Goal: Task Accomplishment & Management: Use online tool/utility

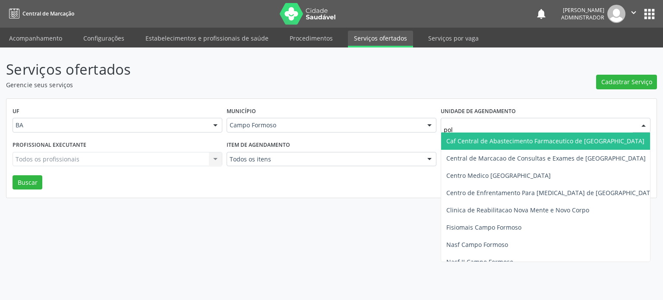
type input "poli"
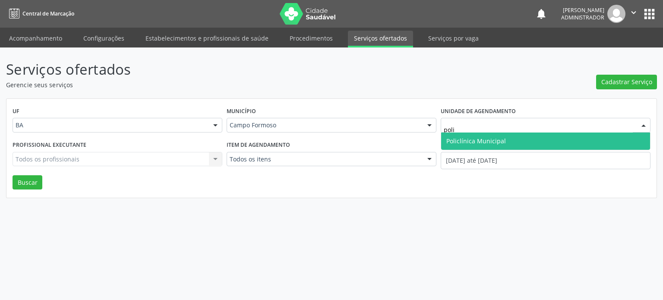
click at [459, 140] on span "Policlínica Municipal" at bounding box center [476, 141] width 60 height 8
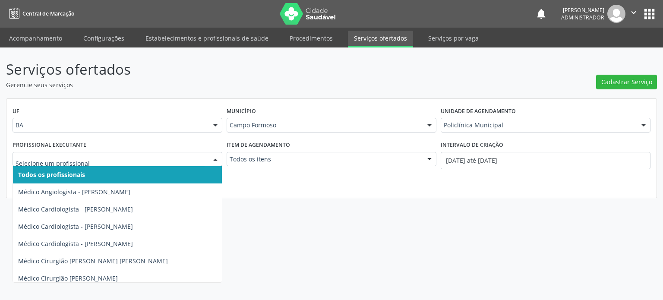
click at [215, 157] on div at bounding box center [215, 159] width 13 height 15
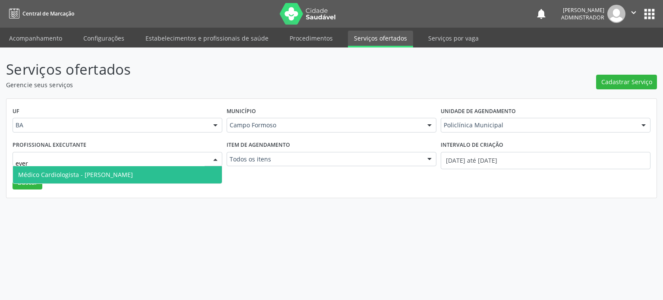
type input "evers"
click at [161, 178] on span "Médico Cardiologista - Everson Marcos Matt" at bounding box center [117, 174] width 209 height 17
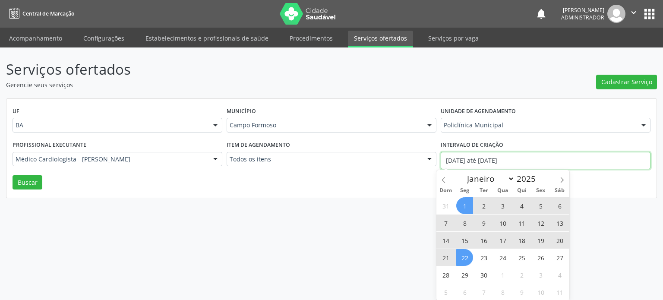
click at [466, 160] on input "01/09/2025 até 22/09/2025" at bounding box center [546, 160] width 210 height 17
click at [444, 181] on icon at bounding box center [444, 180] width 6 height 6
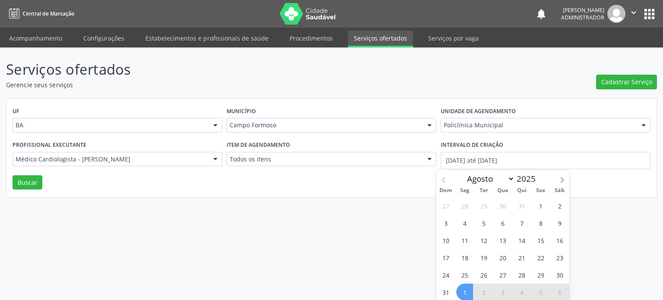
click at [444, 181] on icon at bounding box center [444, 180] width 6 height 6
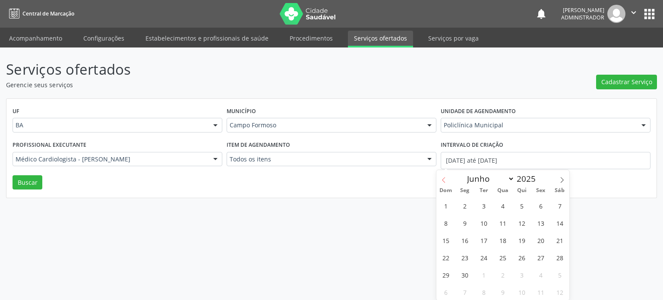
click at [444, 181] on icon at bounding box center [444, 180] width 6 height 6
click at [563, 177] on icon at bounding box center [562, 180] width 6 height 6
click at [562, 179] on icon at bounding box center [562, 180] width 3 height 6
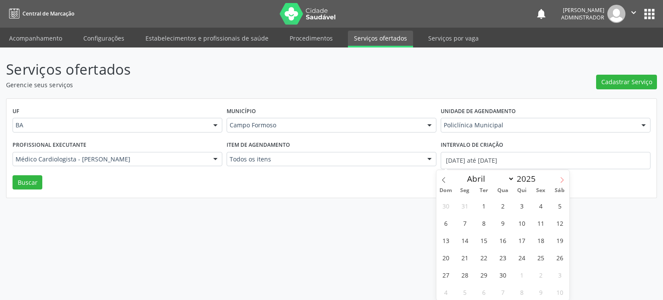
select select "4"
click at [520, 203] on span "1" at bounding box center [521, 205] width 17 height 17
type input "01/05/2025"
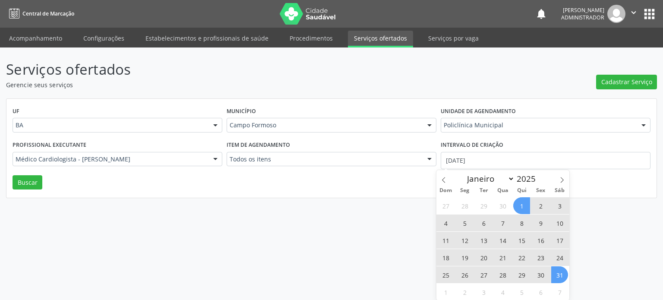
click at [559, 272] on span "31" at bounding box center [559, 274] width 17 height 17
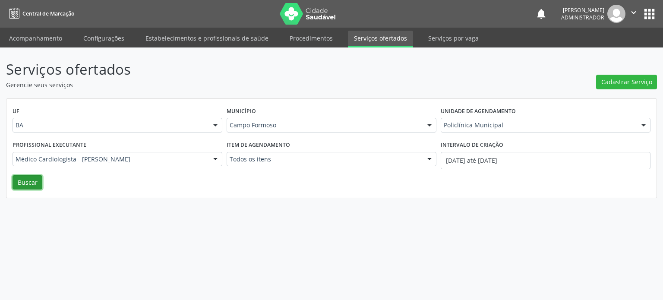
click at [26, 180] on button "Buscar" at bounding box center [28, 182] width 30 height 15
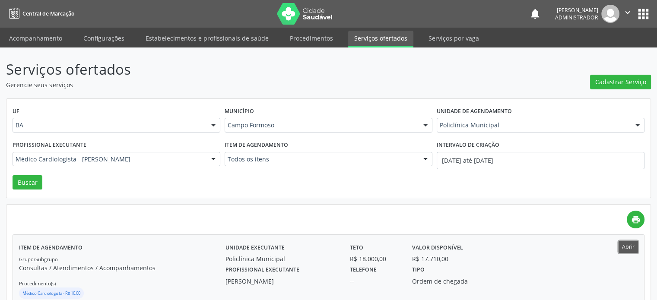
click at [629, 247] on button "Abrir" at bounding box center [627, 247] width 19 height 12
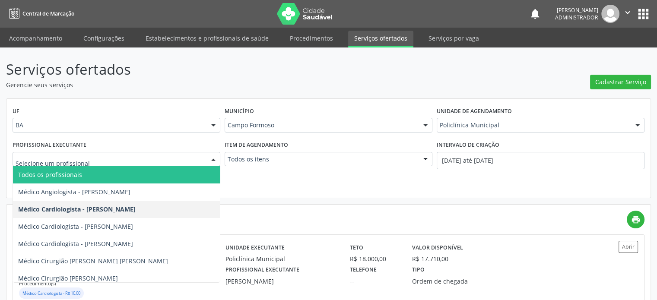
click at [210, 155] on div at bounding box center [213, 159] width 13 height 15
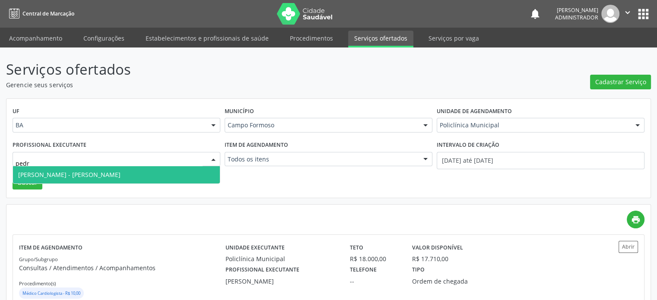
type input "pedro"
click at [120, 171] on span "Médico Otorrinolaringologista - Pedro Augusto Pessoa de Abreu" at bounding box center [69, 174] width 102 height 8
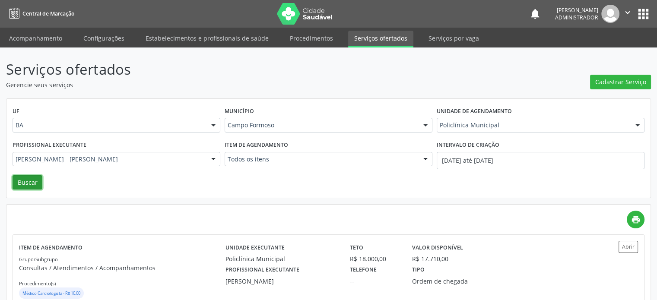
click at [28, 183] on button "Buscar" at bounding box center [28, 182] width 30 height 15
click at [492, 156] on input "01/05/2025 até 31/05/2025" at bounding box center [540, 160] width 208 height 17
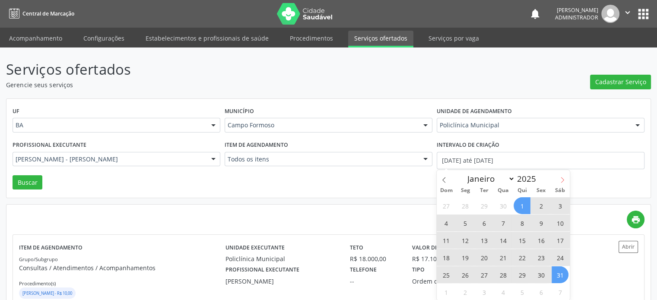
click at [565, 183] on span at bounding box center [562, 177] width 15 height 15
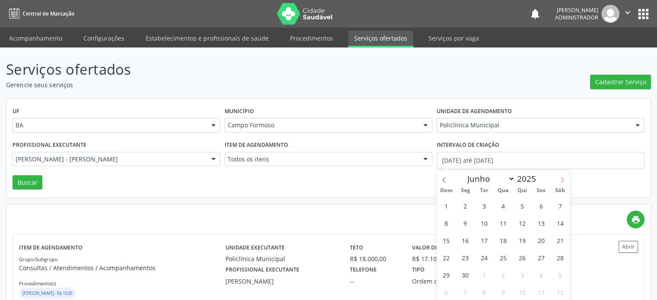
click at [565, 183] on span at bounding box center [562, 177] width 15 height 15
click at [442, 180] on icon at bounding box center [444, 180] width 6 height 6
select select "6"
click at [486, 205] on span "1" at bounding box center [483, 205] width 17 height 17
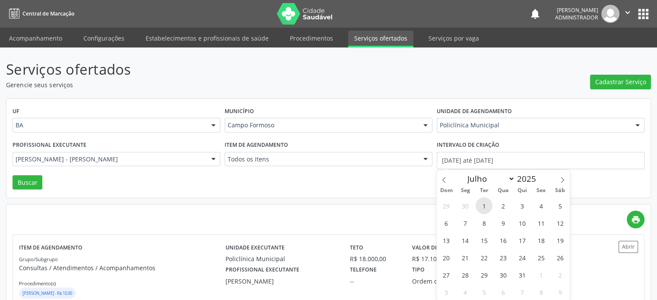
type input "01/07/2025"
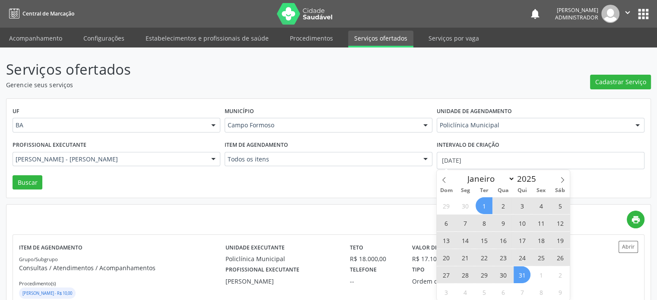
click at [523, 277] on span "31" at bounding box center [521, 274] width 17 height 17
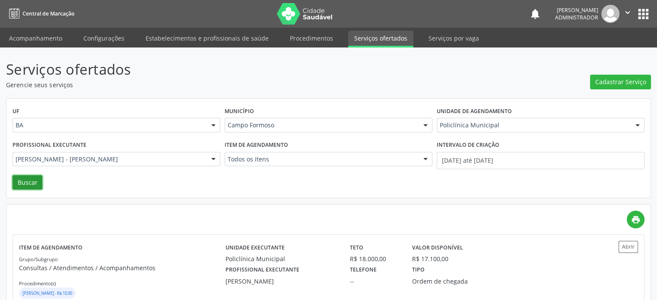
click at [33, 184] on button "Buscar" at bounding box center [28, 182] width 30 height 15
click at [630, 247] on button "Abrir" at bounding box center [627, 247] width 19 height 12
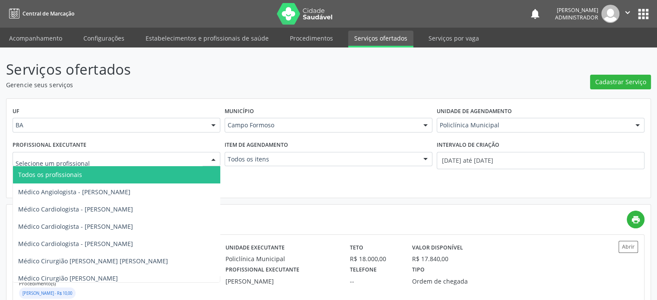
click at [212, 157] on div at bounding box center [213, 159] width 13 height 15
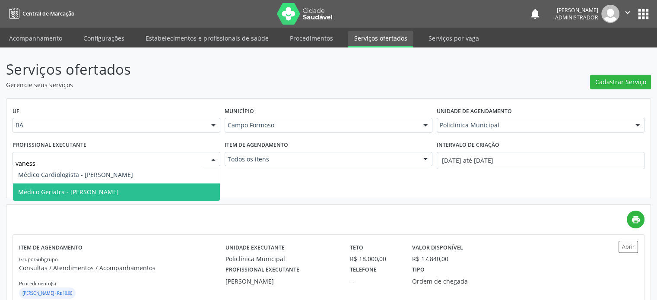
click at [181, 194] on span "Médico Geriatra - Vanessa de Queiroz Lustiago Monteiro" at bounding box center [116, 191] width 207 height 17
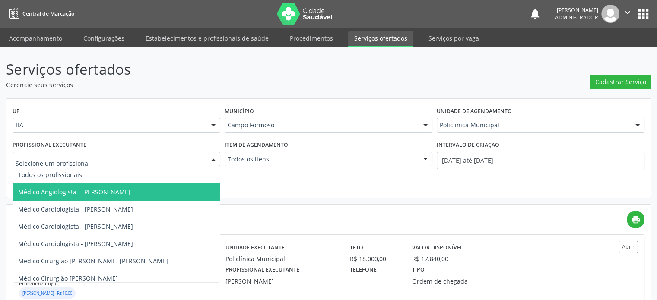
click at [214, 157] on div at bounding box center [213, 159] width 13 height 15
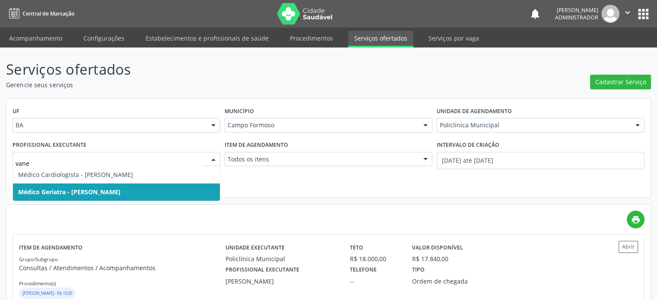
type input "vanes"
click at [259, 196] on div "UF BA BA Nenhum resultado encontrado para: " " Não há nenhuma opção para ser ex…" at bounding box center [328, 148] width 644 height 99
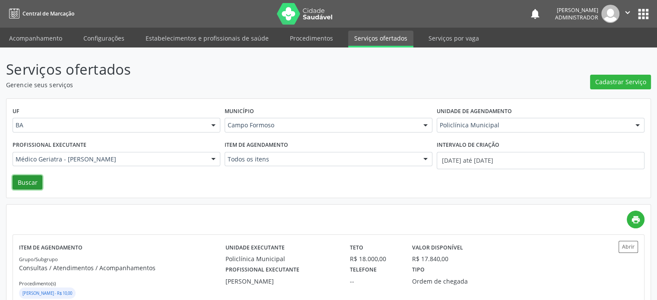
click at [33, 183] on button "Buscar" at bounding box center [28, 182] width 30 height 15
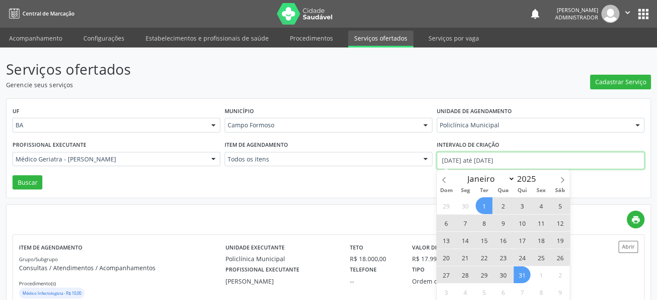
click at [497, 156] on input "01/07/2025 até 31/07/2025" at bounding box center [540, 160] width 208 height 17
click at [442, 175] on span at bounding box center [443, 177] width 15 height 15
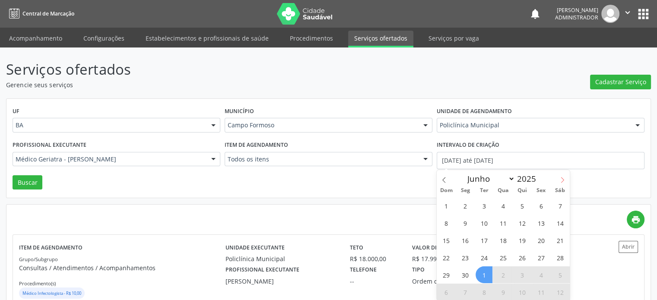
click at [562, 181] on icon at bounding box center [562, 180] width 6 height 6
select select "6"
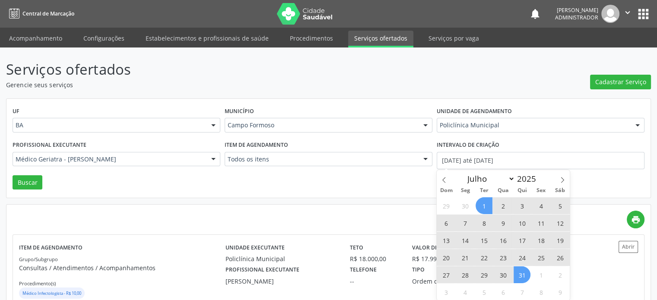
click at [484, 205] on span "1" at bounding box center [483, 205] width 17 height 17
type input "01/07/2025"
click at [524, 274] on span "31" at bounding box center [521, 274] width 17 height 17
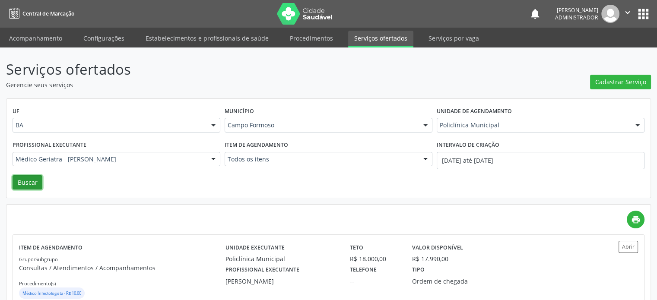
click at [25, 184] on button "Buscar" at bounding box center [28, 182] width 30 height 15
click at [628, 251] on button "Abrir" at bounding box center [627, 247] width 19 height 12
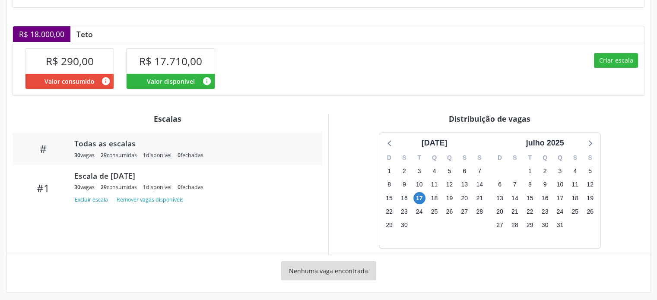
scroll to position [173, 0]
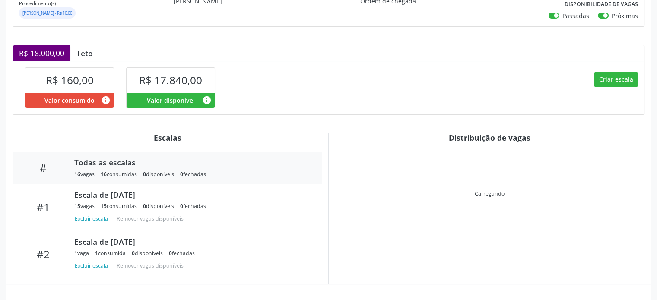
scroll to position [158, 0]
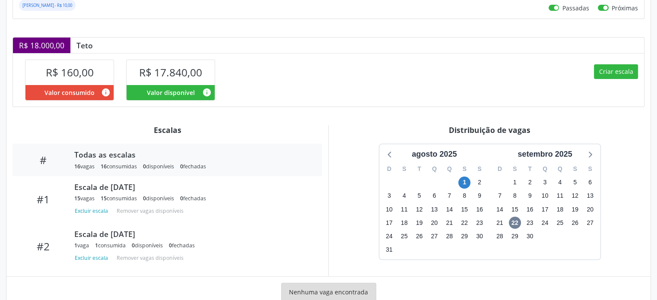
click at [416, 74] on div "Criar escala" at bounding box center [486, 79] width 316 height 53
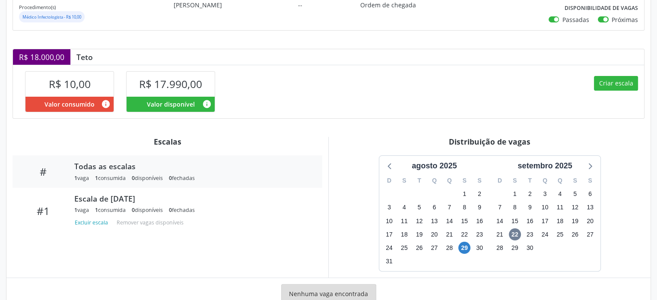
scroll to position [138, 0]
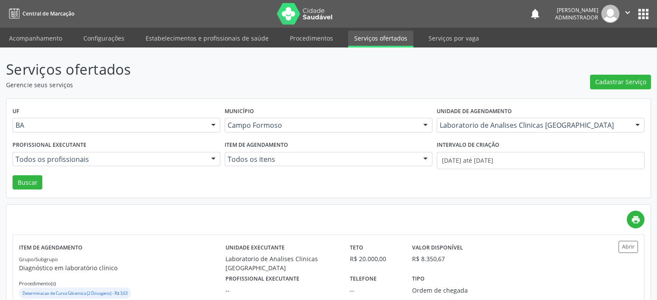
scroll to position [50, 0]
